Goal: Information Seeking & Learning: Learn about a topic

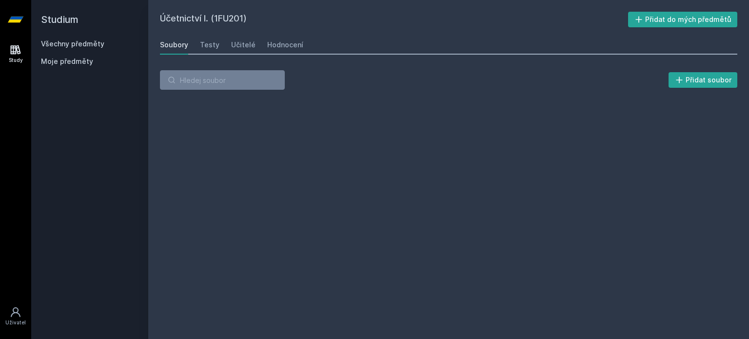
click at [69, 42] on link "Všechny předměty" at bounding box center [72, 44] width 63 height 8
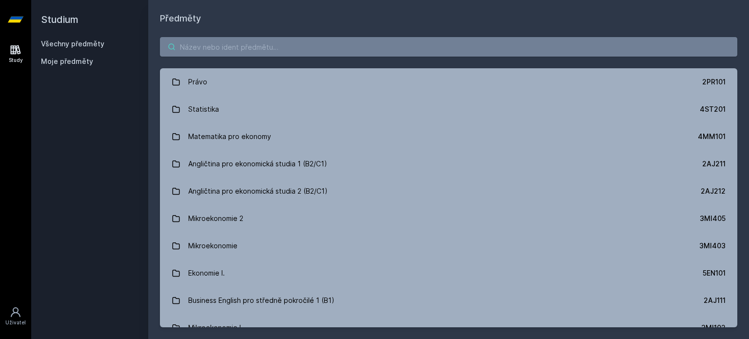
click at [227, 41] on input "search" at bounding box center [449, 47] width 578 height 20
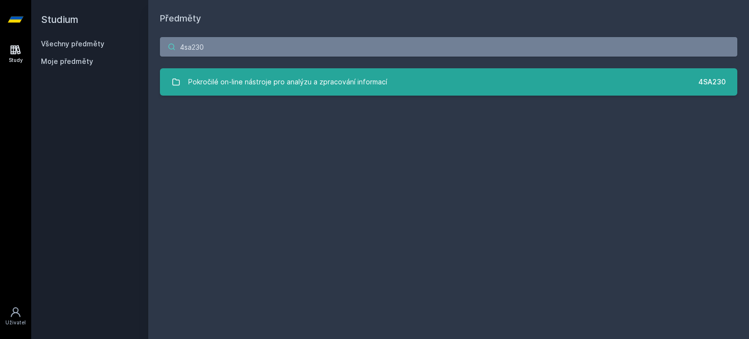
type input "4sa230"
click at [336, 79] on div "Pokročilé on-line nástroje pro analýzu a zpracování informací" at bounding box center [287, 82] width 199 height 20
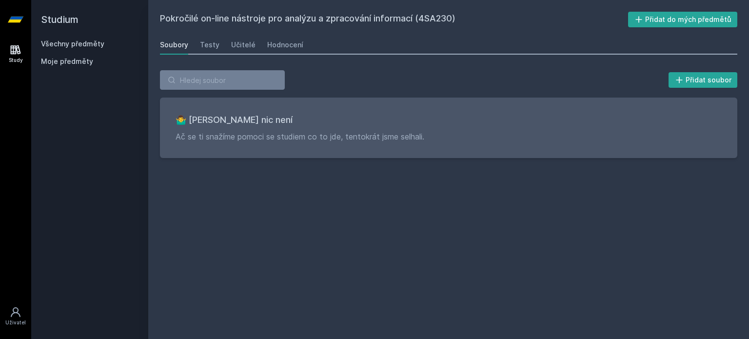
click at [253, 42] on div "Soubory Testy Učitelé Hodnocení" at bounding box center [449, 45] width 578 height 20
click at [245, 43] on div "Učitelé" at bounding box center [243, 45] width 24 height 10
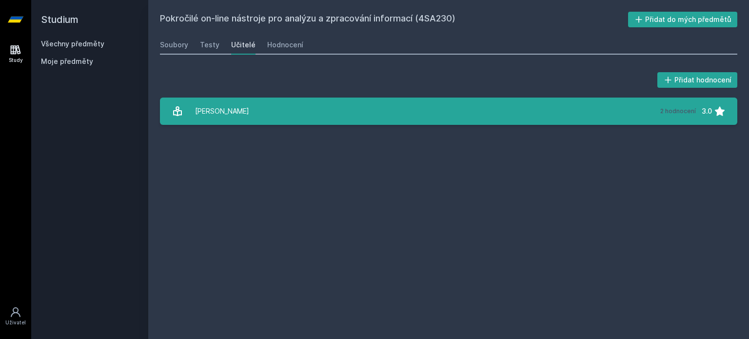
click at [277, 109] on link "[PERSON_NAME] 2 hodnocení 3.0" at bounding box center [449, 111] width 578 height 27
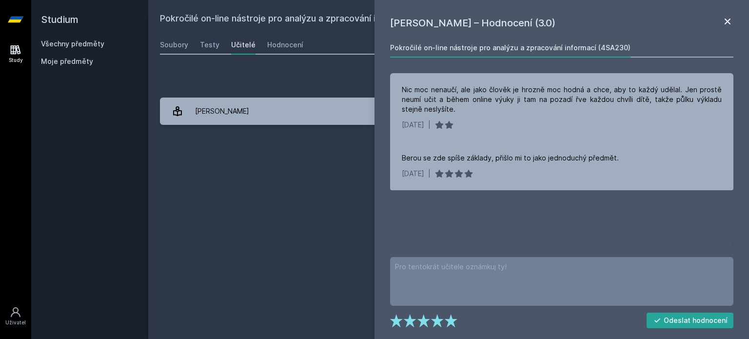
click at [729, 20] on icon at bounding box center [728, 22] width 6 height 6
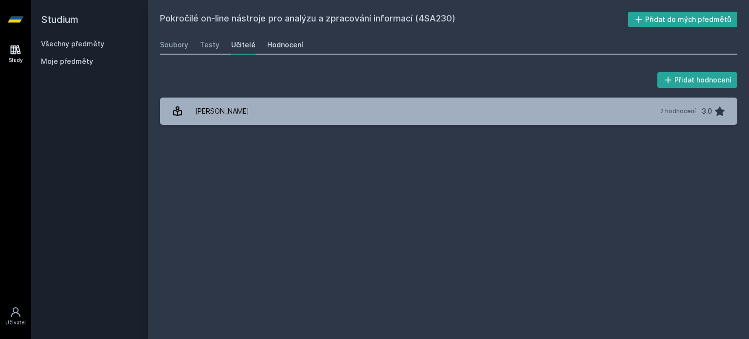
click at [271, 48] on div "Hodnocení" at bounding box center [285, 45] width 36 height 10
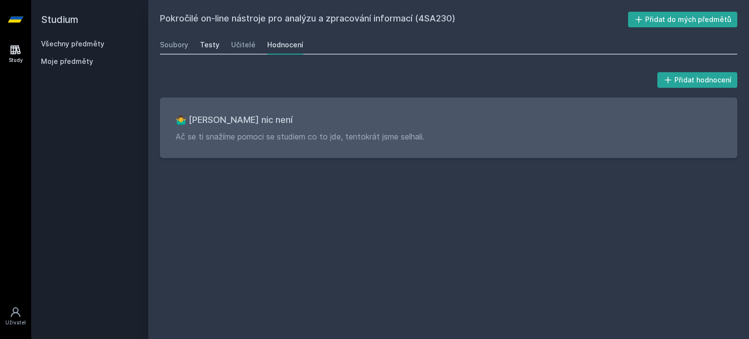
click at [203, 40] on div "Testy" at bounding box center [210, 45] width 20 height 10
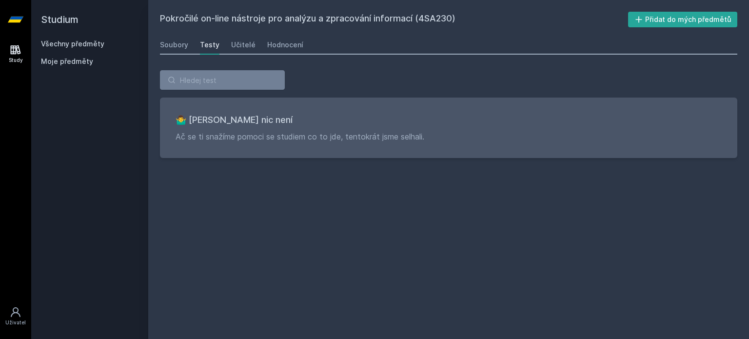
click at [169, 53] on div "Soubory Testy Učitelé Hodnocení" at bounding box center [449, 45] width 578 height 20
click at [174, 44] on div "Soubory" at bounding box center [174, 45] width 28 height 10
click at [172, 40] on div "Soubory" at bounding box center [174, 45] width 28 height 10
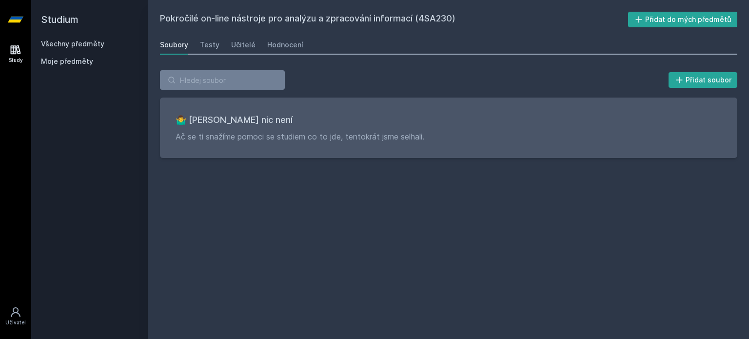
click at [172, 40] on div "Soubory" at bounding box center [174, 45] width 28 height 10
